Goal: Transaction & Acquisition: Purchase product/service

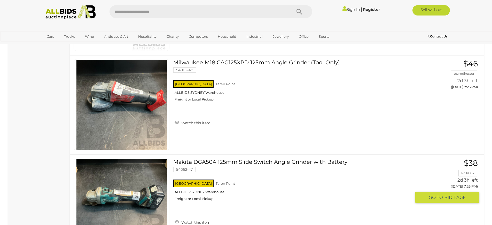
scroll to position [2814, 0]
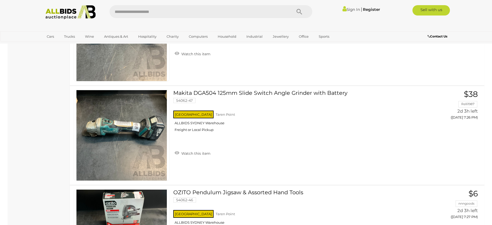
click at [156, 9] on input "text" at bounding box center [197, 11] width 177 height 13
type input "****"
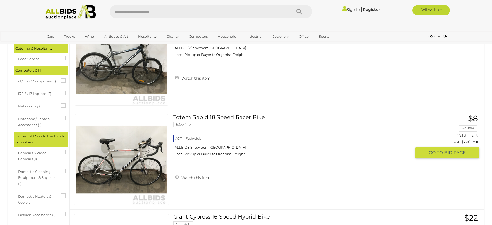
scroll to position [284, 0]
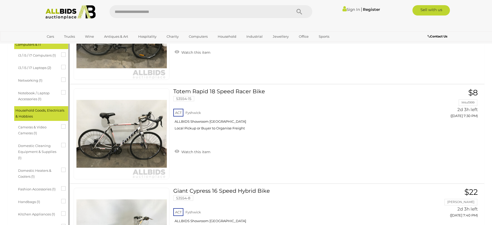
click at [61, 52] on icon at bounding box center [61, 52] width 0 height 0
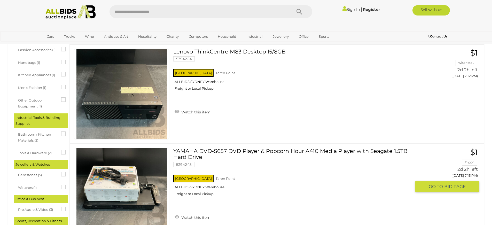
scroll to position [491, 0]
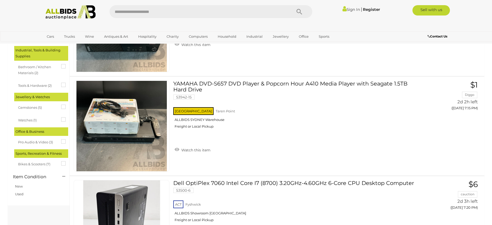
click at [156, 9] on input "text" at bounding box center [197, 11] width 177 height 13
type input "******"
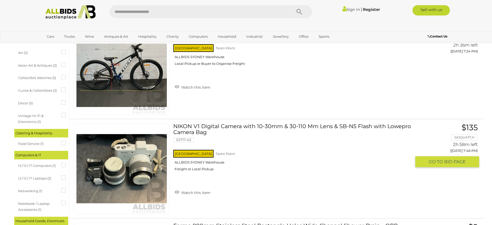
scroll to position [258, 0]
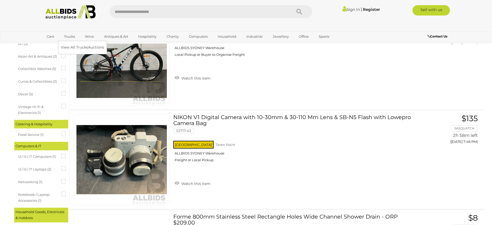
click at [76, 38] on link "Trucks" at bounding box center [70, 36] width 18 height 9
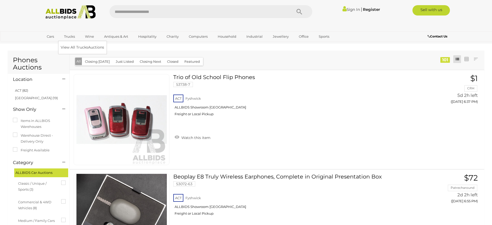
click at [69, 39] on link "Trucks" at bounding box center [70, 36] width 18 height 9
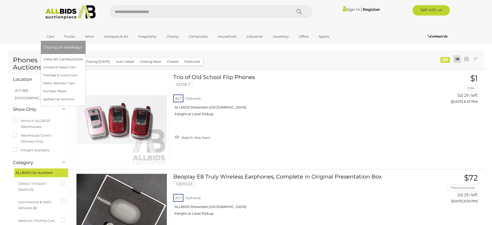
click at [50, 37] on link "Cars" at bounding box center [50, 36] width 14 height 9
click at [57, 59] on link "View All Cars Auctions" at bounding box center [63, 59] width 41 height 8
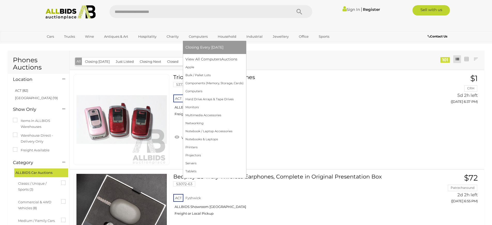
click at [194, 35] on link "Computers" at bounding box center [198, 36] width 26 height 9
click at [205, 60] on link "View All Computers Auctions" at bounding box center [214, 59] width 58 height 8
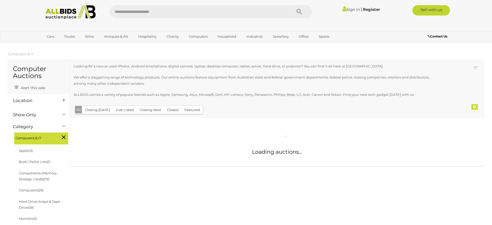
scroll to position [26, 0]
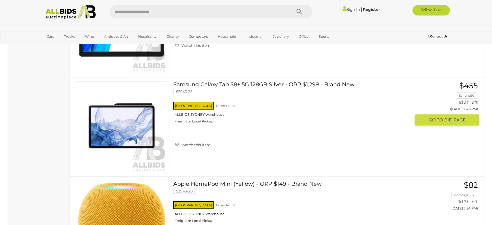
scroll to position [439, 0]
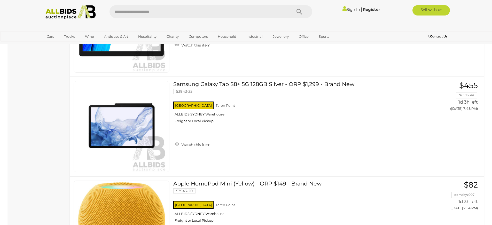
click at [216, 18] on div "Sign In |" at bounding box center [246, 10] width 492 height 21
click at [213, 14] on input "text" at bounding box center [197, 11] width 177 height 13
type input "****"
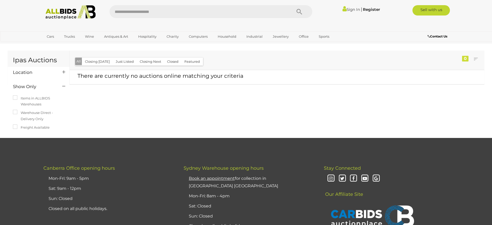
drag, startPoint x: 152, startPoint y: 9, endPoint x: 152, endPoint y: 12, distance: 3.1
click at [152, 11] on input "text" at bounding box center [197, 11] width 177 height 13
type input "*****"
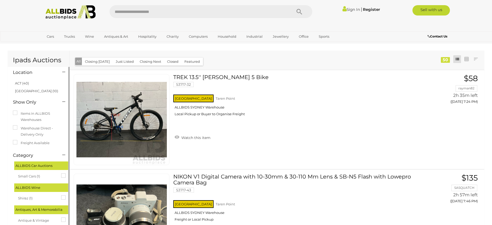
click at [31, 92] on li "NSW (10)" at bounding box center [39, 90] width 50 height 7
click at [27, 92] on link "NSW (10)" at bounding box center [36, 91] width 43 height 4
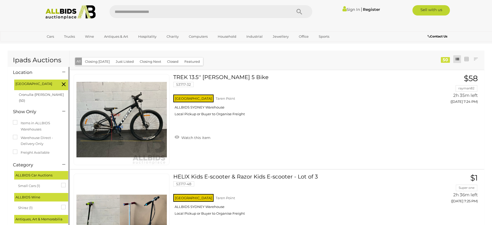
click at [63, 89] on div "NSW" at bounding box center [41, 85] width 54 height 11
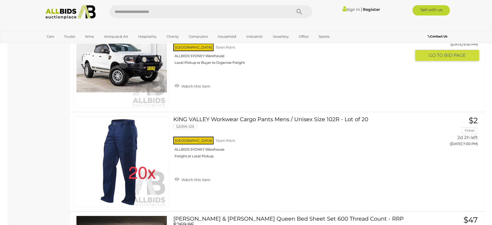
scroll to position [2350, 0]
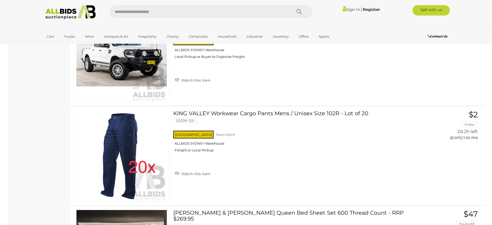
click at [263, 11] on input "text" at bounding box center [197, 11] width 177 height 13
click at [435, 50] on span "GO TO" at bounding box center [436, 49] width 15 height 6
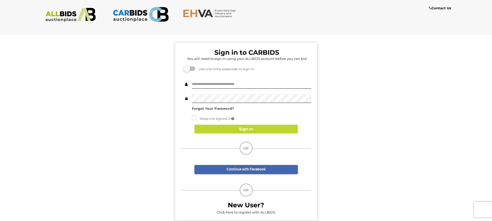
click at [190, 72] on div "Use one-time passcode to sign in" at bounding box center [246, 68] width 130 height 14
